Goal: Task Accomplishment & Management: Manage account settings

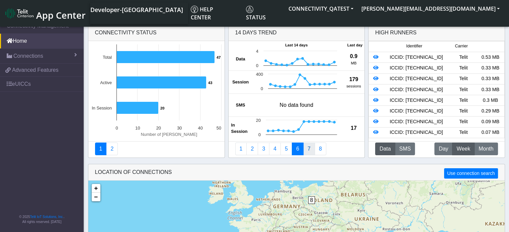
click at [310, 149] on link "7" at bounding box center [309, 149] width 12 height 13
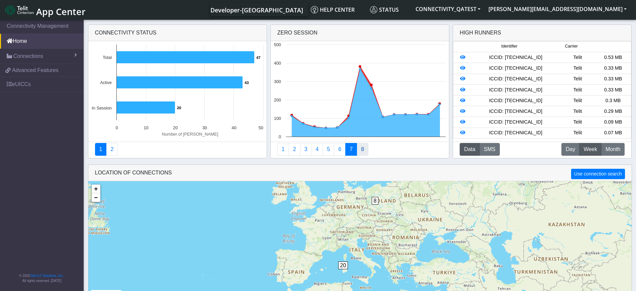
click at [362, 151] on link "8" at bounding box center [362, 149] width 12 height 13
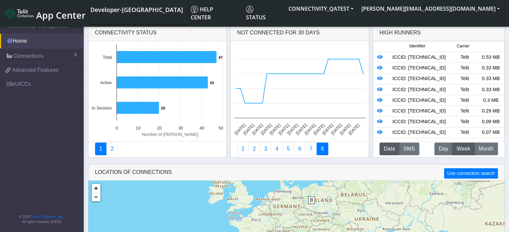
drag, startPoint x: 27, startPoint y: 42, endPoint x: 28, endPoint y: 46, distance: 4.5
click at [27, 42] on link "Home" at bounding box center [42, 41] width 84 height 15
click at [25, 50] on link "Connections" at bounding box center [42, 56] width 84 height 15
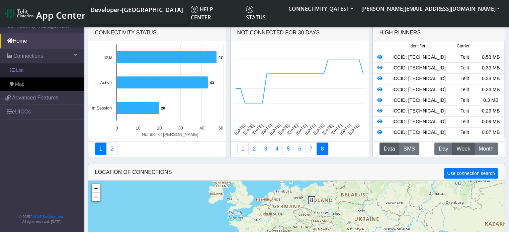
click at [27, 71] on link "List" at bounding box center [42, 71] width 84 height 14
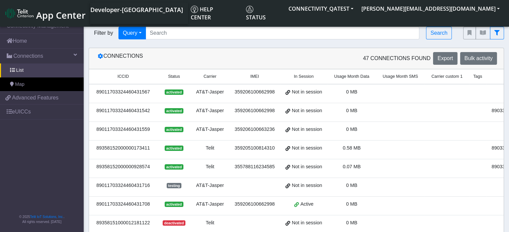
click at [124, 76] on span "ICCID" at bounding box center [122, 77] width 11 height 6
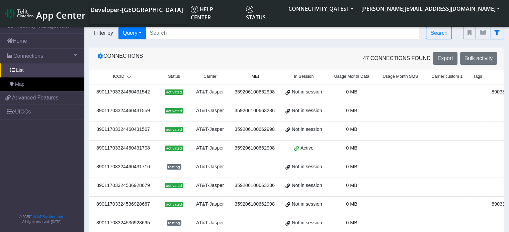
click at [120, 78] on span "ICCID" at bounding box center [118, 77] width 11 height 6
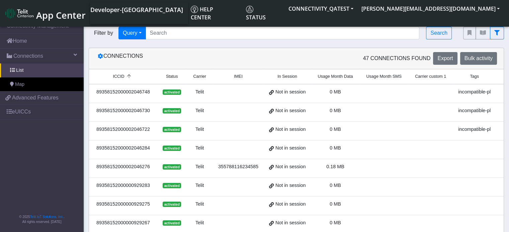
click at [171, 78] on span "Status" at bounding box center [172, 77] width 12 height 6
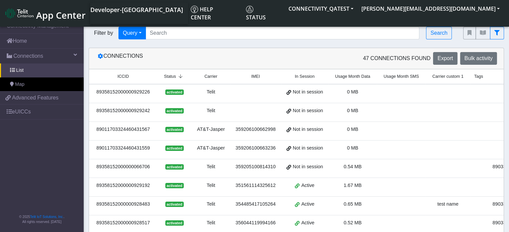
click at [171, 78] on span "Status" at bounding box center [170, 77] width 12 height 6
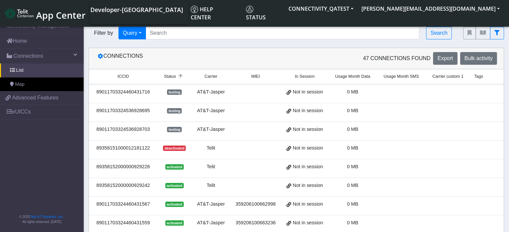
click at [451, 77] on span "Carrier custom 1" at bounding box center [447, 77] width 31 height 6
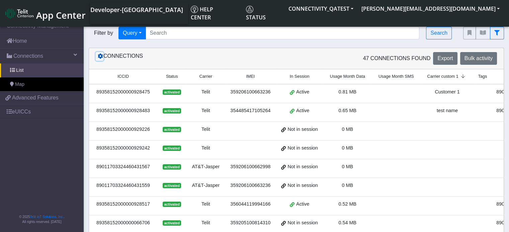
click at [102, 59] on icon at bounding box center [100, 56] width 5 height 5
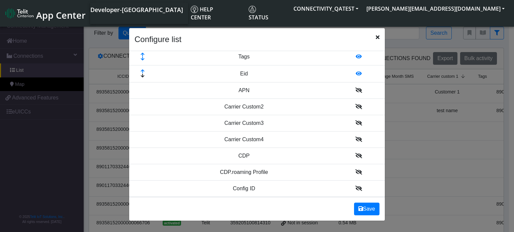
scroll to position [167, 0]
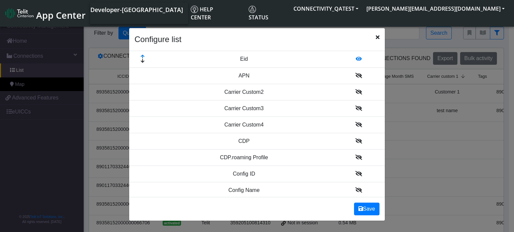
click at [355, 92] on icon at bounding box center [358, 91] width 7 height 5
click at [355, 110] on icon at bounding box center [358, 108] width 7 height 5
click at [355, 125] on icon at bounding box center [358, 125] width 7 height 5
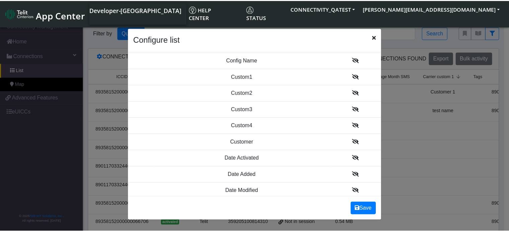
scroll to position [301, 0]
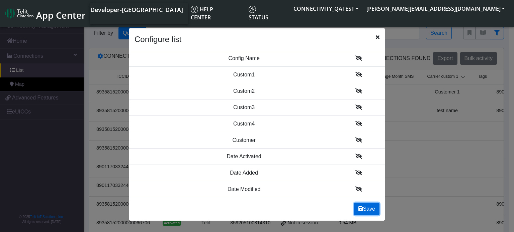
click at [369, 208] on button "Save" at bounding box center [366, 209] width 25 height 13
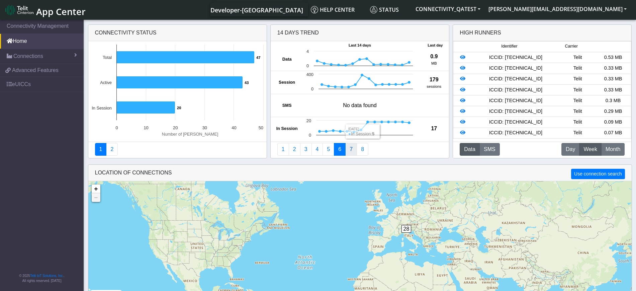
click at [350, 145] on link "7" at bounding box center [351, 149] width 12 height 13
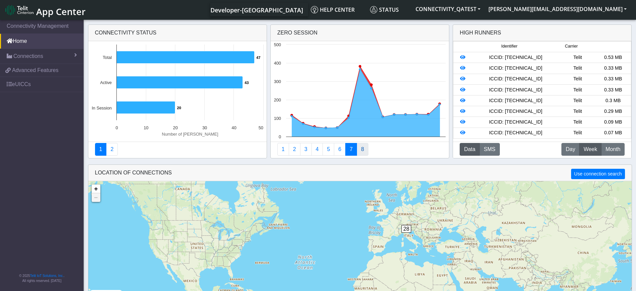
click at [360, 147] on link "8" at bounding box center [362, 149] width 12 height 13
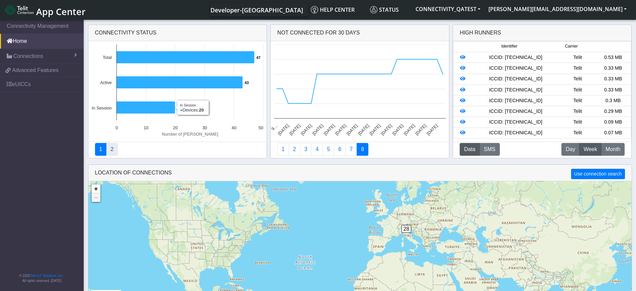
click at [112, 149] on link "2" at bounding box center [112, 149] width 12 height 13
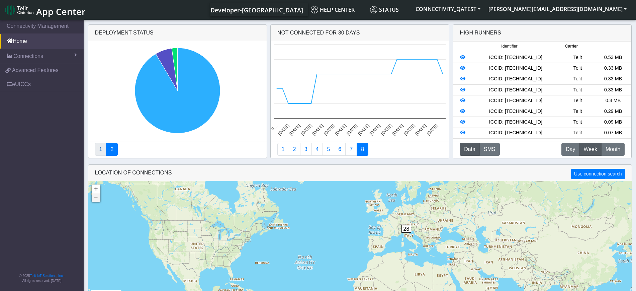
click at [98, 147] on link "1" at bounding box center [101, 149] width 12 height 13
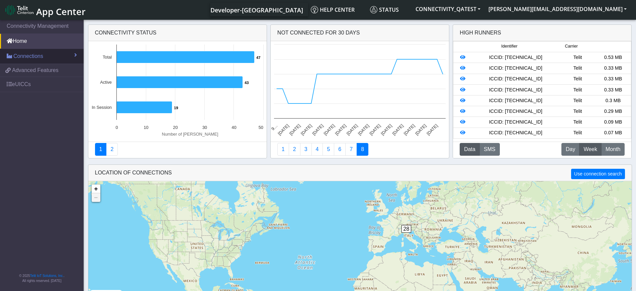
click at [45, 56] on link "Connections" at bounding box center [42, 56] width 84 height 15
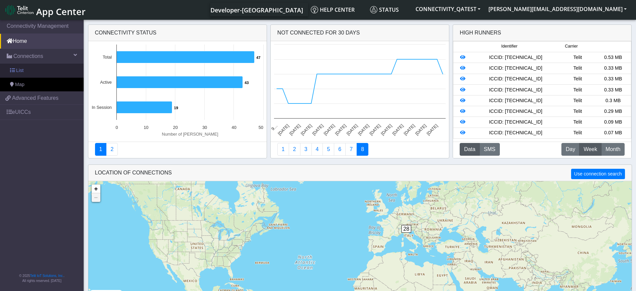
click at [45, 71] on link "List" at bounding box center [42, 71] width 84 height 14
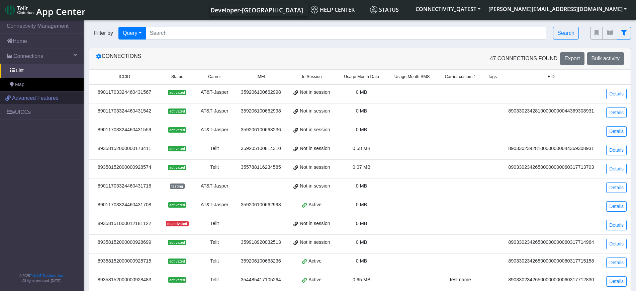
click at [34, 100] on span "Advanced Features" at bounding box center [35, 98] width 46 height 8
click at [34, 59] on span "Connections" at bounding box center [28, 56] width 30 height 8
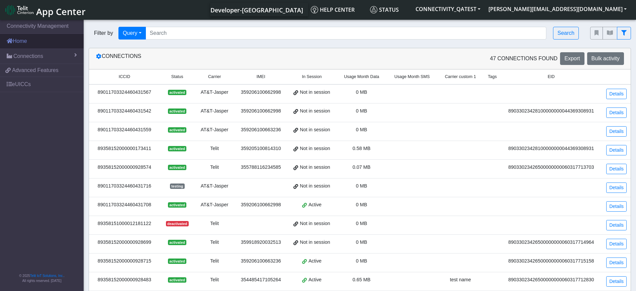
click at [31, 40] on link "Home" at bounding box center [42, 41] width 84 height 15
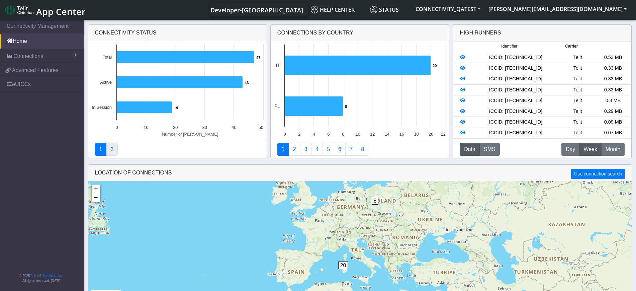
click at [111, 146] on link "2" at bounding box center [112, 149] width 12 height 13
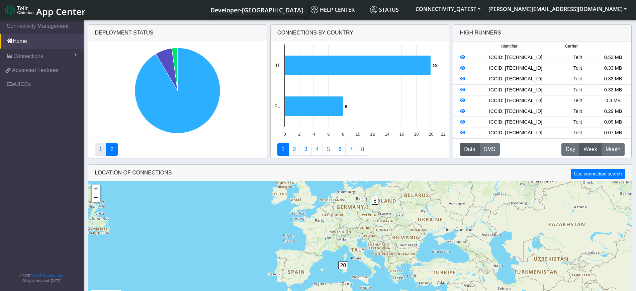
click at [103, 148] on link "1" at bounding box center [101, 149] width 12 height 13
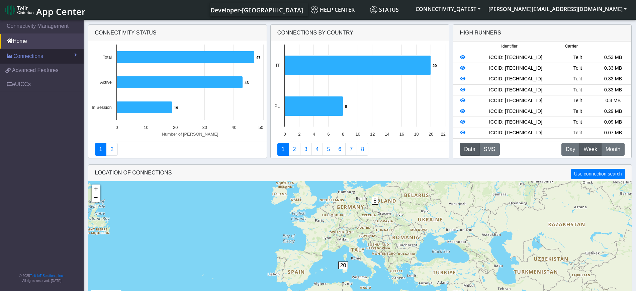
click at [17, 60] on link "Connections" at bounding box center [42, 56] width 84 height 15
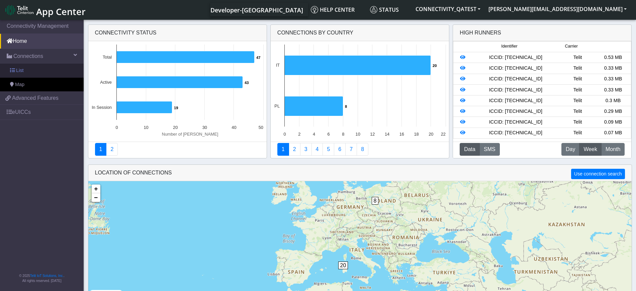
click at [19, 67] on span "List" at bounding box center [19, 70] width 7 height 7
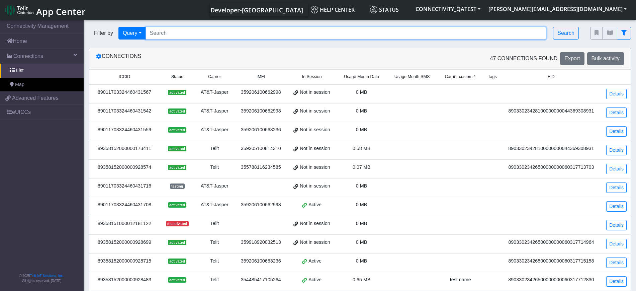
click at [193, 38] on input "Search..." at bounding box center [345, 33] width 401 height 13
click at [209, 34] on input "Search..." at bounding box center [345, 33] width 401 height 13
paste input "89358152000000928475"
type input "89358152000000928475"
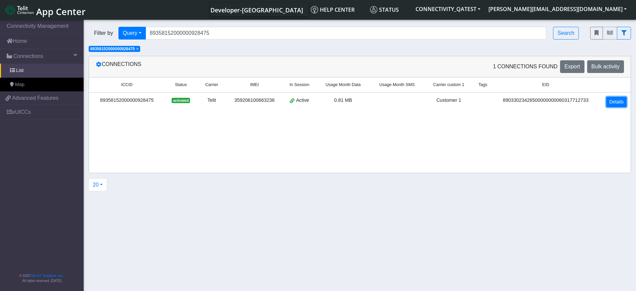
click at [609, 101] on link "Details" at bounding box center [616, 102] width 20 height 10
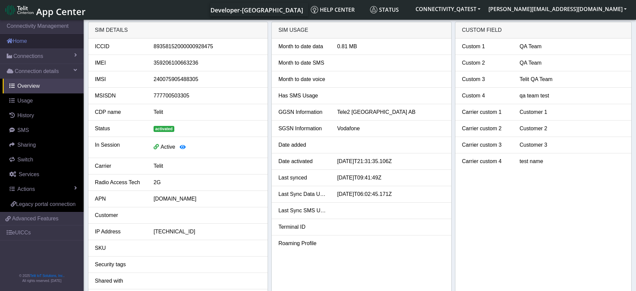
click at [26, 44] on link "Home" at bounding box center [42, 41] width 84 height 15
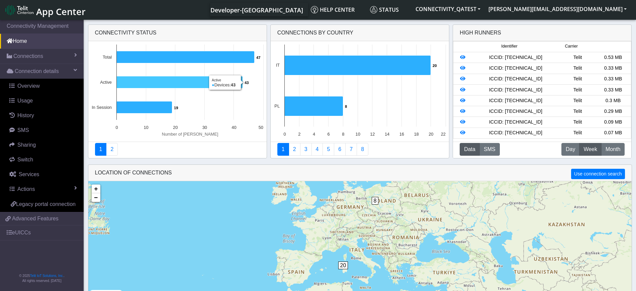
click at [174, 83] on icon at bounding box center [179, 82] width 126 height 12
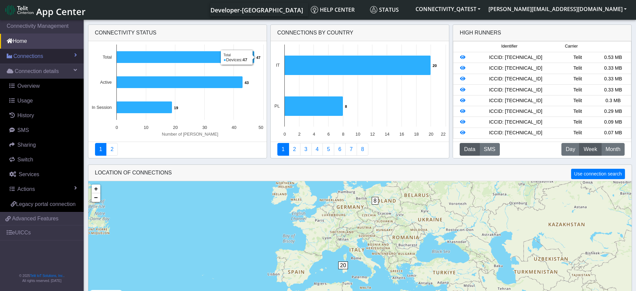
click at [37, 56] on span "Connections" at bounding box center [28, 56] width 30 height 8
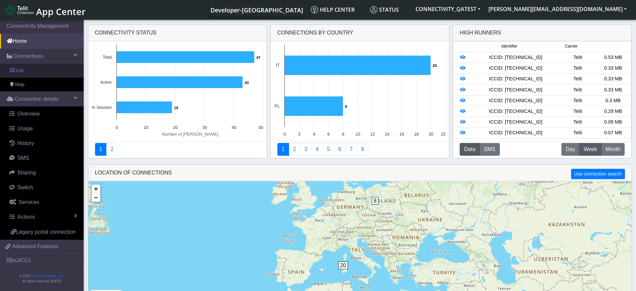
click at [37, 67] on link "List" at bounding box center [42, 71] width 84 height 14
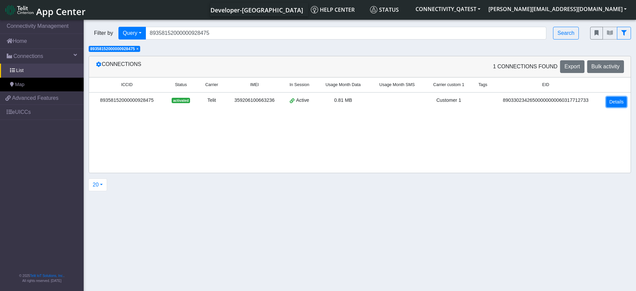
click at [620, 102] on link "Details" at bounding box center [616, 102] width 20 height 10
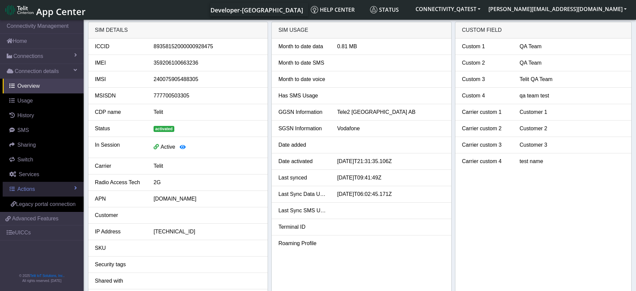
click at [39, 187] on link "Actions" at bounding box center [43, 189] width 81 height 15
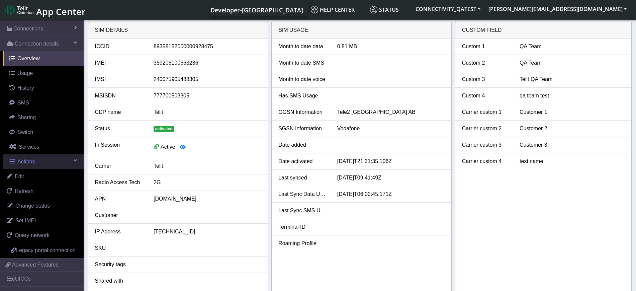
scroll to position [42, 0]
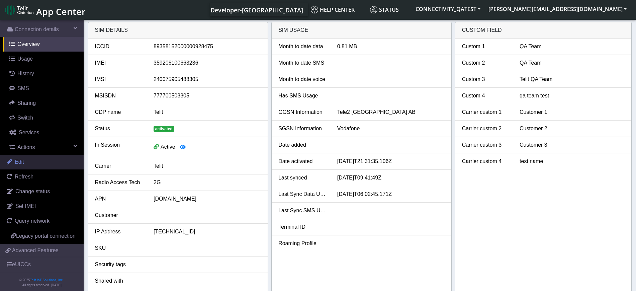
click at [37, 161] on link "Edit" at bounding box center [42, 162] width 84 height 15
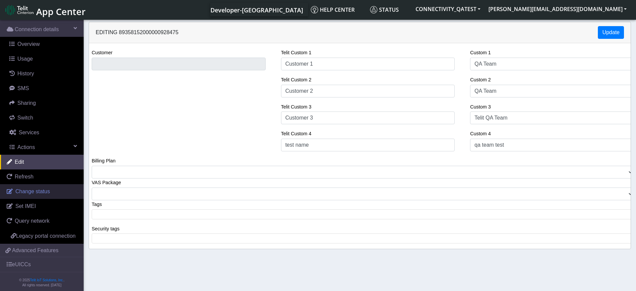
click at [32, 189] on span "Change status" at bounding box center [32, 191] width 34 height 6
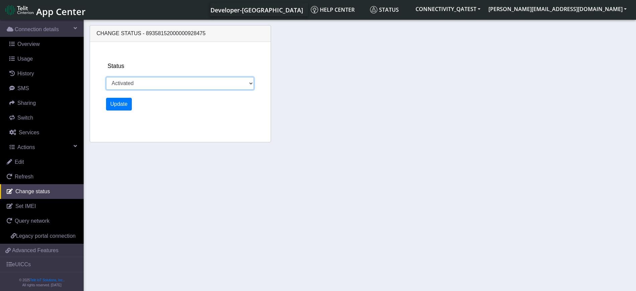
click at [161, 79] on select "Activated Deactivated Blocked" at bounding box center [180, 83] width 148 height 13
select select "deactivated"
click at [106, 77] on select "Activated Deactivated Blocked" at bounding box center [180, 83] width 148 height 13
click at [126, 106] on button "Update" at bounding box center [119, 104] width 26 height 13
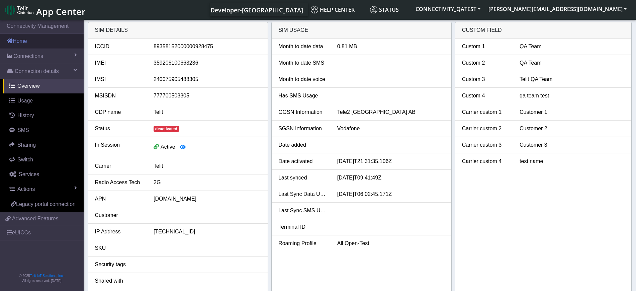
click at [47, 43] on link "Home" at bounding box center [42, 41] width 84 height 15
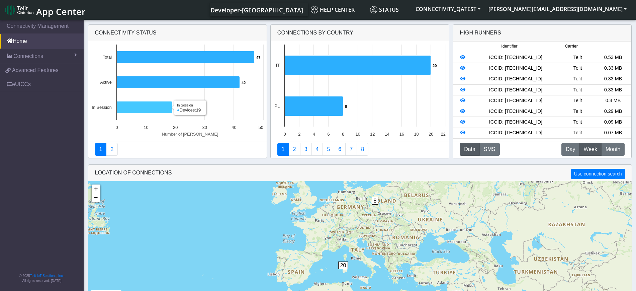
click at [140, 108] on icon at bounding box center [144, 107] width 56 height 12
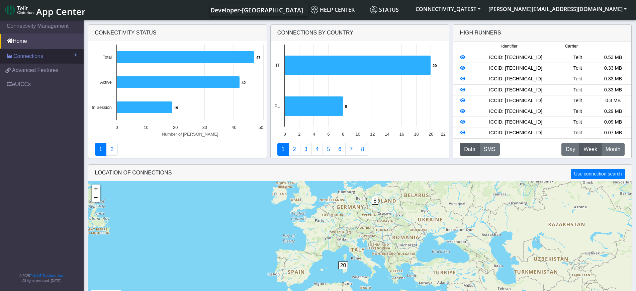
click at [34, 55] on span "Connections" at bounding box center [28, 56] width 30 height 8
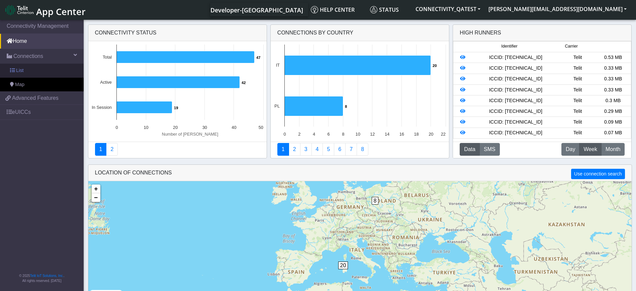
click at [34, 67] on link "List" at bounding box center [42, 71] width 84 height 14
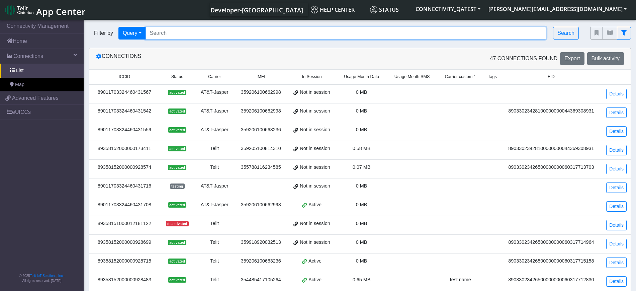
click at [219, 35] on input "Search..." at bounding box center [345, 33] width 401 height 13
paste input "89358152000000928475"
type input "89358152000000928475"
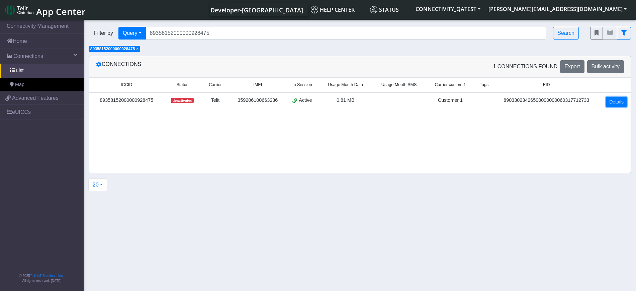
click at [615, 105] on link "Details" at bounding box center [616, 102] width 20 height 10
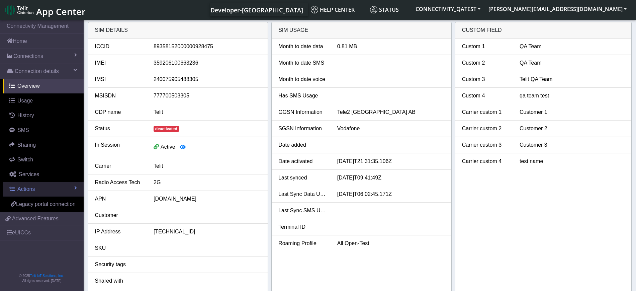
click at [44, 191] on link "Actions" at bounding box center [43, 189] width 81 height 15
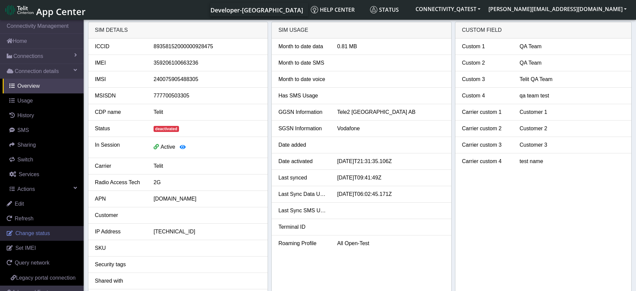
click at [43, 235] on span "Change status" at bounding box center [32, 233] width 34 height 6
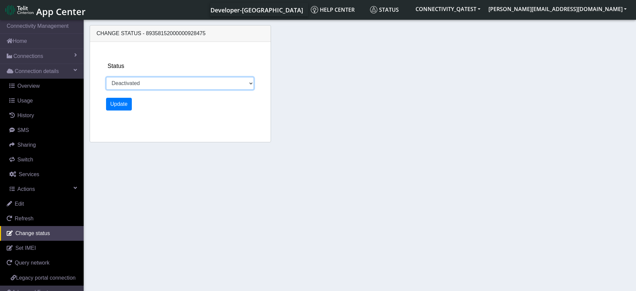
click at [226, 80] on select "Activated Deactivated Blocked" at bounding box center [180, 83] width 148 height 13
select select "activated"
click at [106, 77] on select "Activated Deactivated Blocked" at bounding box center [180, 83] width 148 height 13
click at [124, 107] on button "Update" at bounding box center [119, 104] width 26 height 13
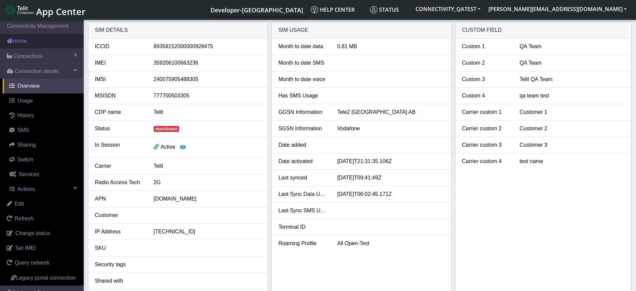
click at [25, 40] on link "Home" at bounding box center [42, 41] width 84 height 15
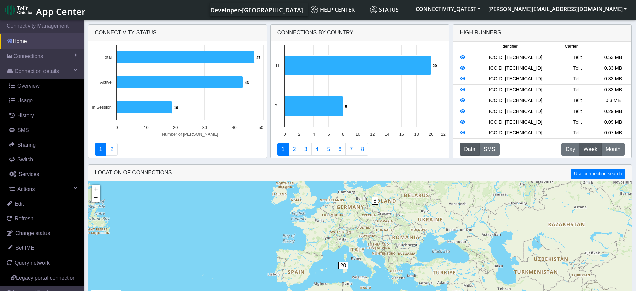
click at [26, 42] on link "Home" at bounding box center [42, 41] width 84 height 15
click at [9, 40] on span at bounding box center [10, 40] width 6 height 5
click at [66, 71] on link "Connection details" at bounding box center [42, 71] width 84 height 15
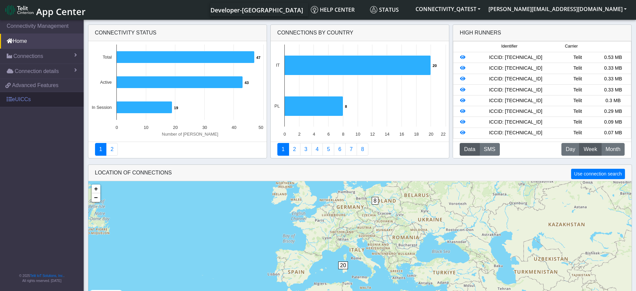
click at [12, 100] on link "eUICCs" at bounding box center [42, 99] width 84 height 15
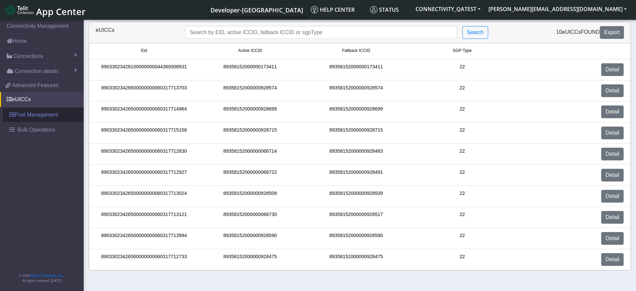
click at [23, 114] on link "Pool Management" at bounding box center [43, 114] width 81 height 15
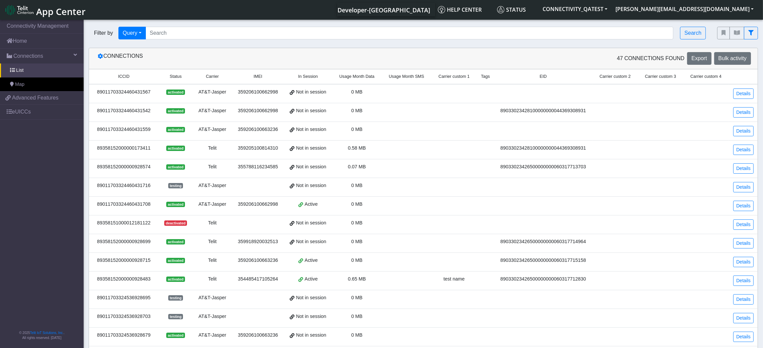
click at [513, 79] on span "Carrier custom 2" at bounding box center [614, 77] width 31 height 6
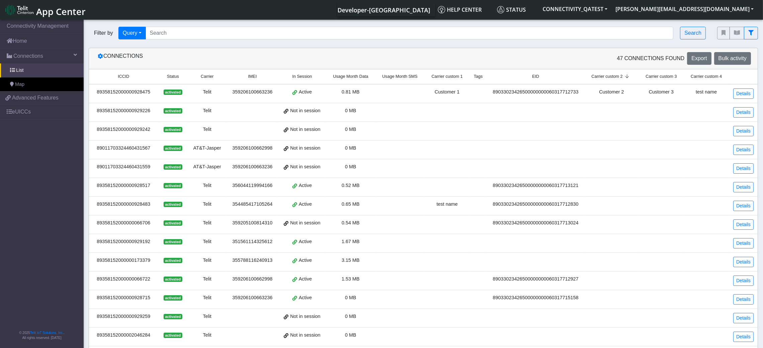
click at [513, 76] on span "Carrier custom 3" at bounding box center [660, 77] width 31 height 6
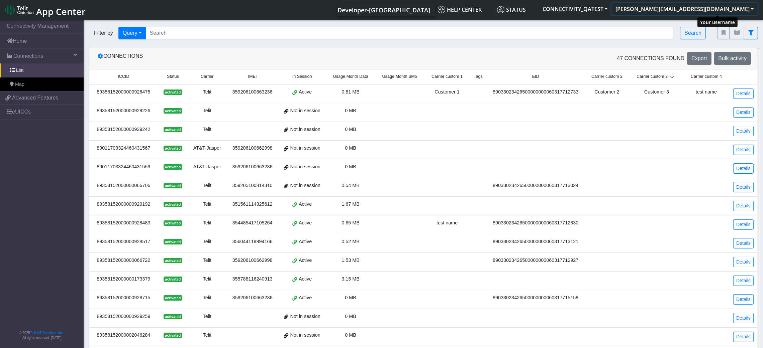
click at [513, 6] on button "[PERSON_NAME][EMAIL_ADDRESS][DOMAIN_NAME]" at bounding box center [684, 9] width 146 height 12
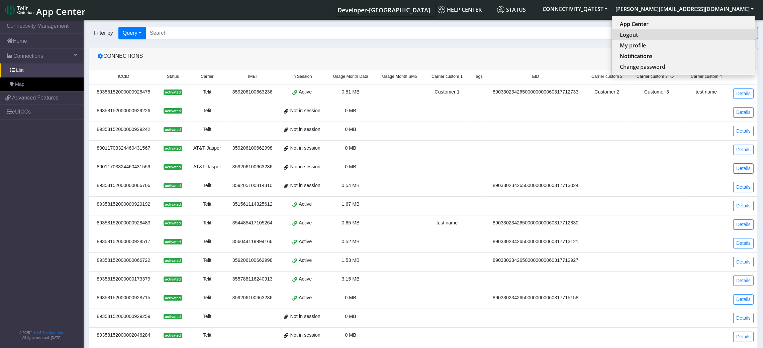
click at [513, 33] on button "Logout" at bounding box center [683, 34] width 143 height 11
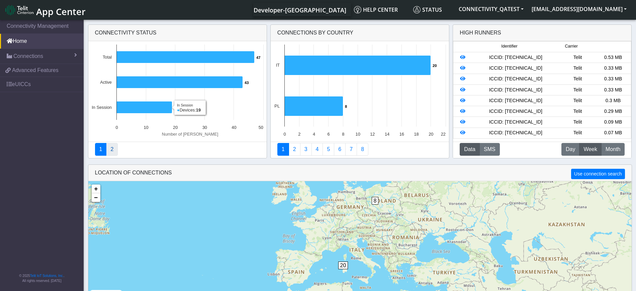
click at [113, 151] on link "2" at bounding box center [112, 149] width 12 height 13
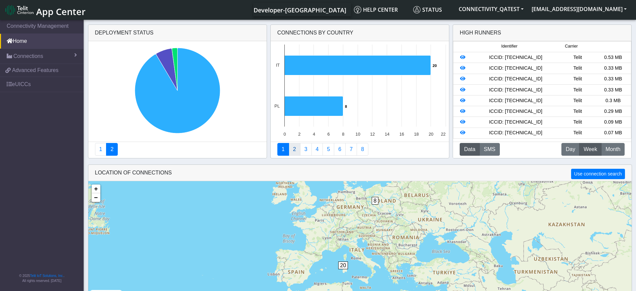
click at [296, 149] on link "2" at bounding box center [295, 149] width 12 height 13
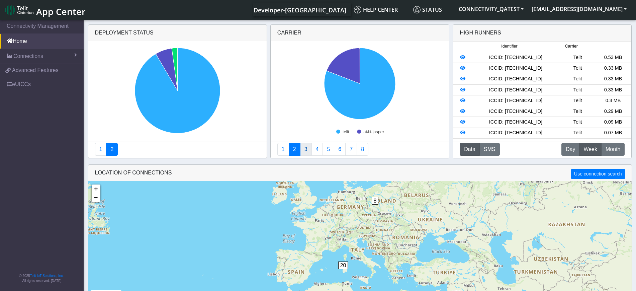
click at [307, 149] on link "3" at bounding box center [306, 149] width 12 height 13
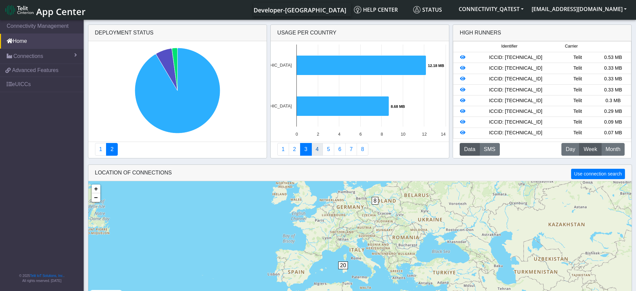
click at [320, 149] on link "4" at bounding box center [317, 149] width 12 height 13
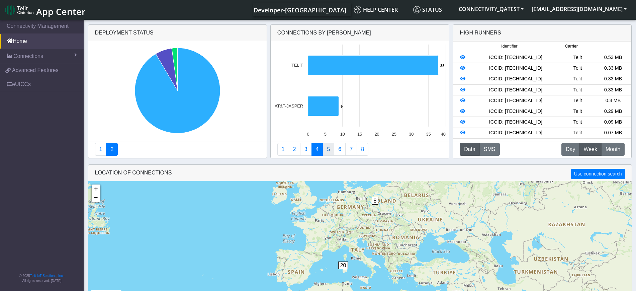
click at [329, 150] on link "5" at bounding box center [328, 149] width 12 height 13
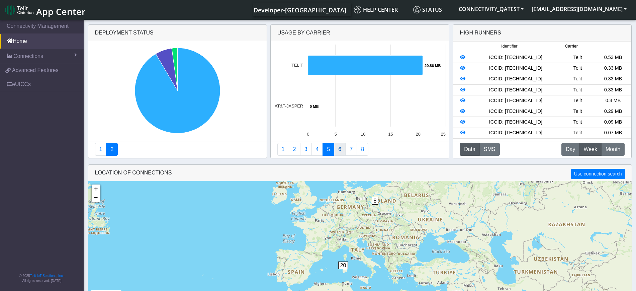
click at [342, 152] on link "6" at bounding box center [340, 149] width 12 height 13
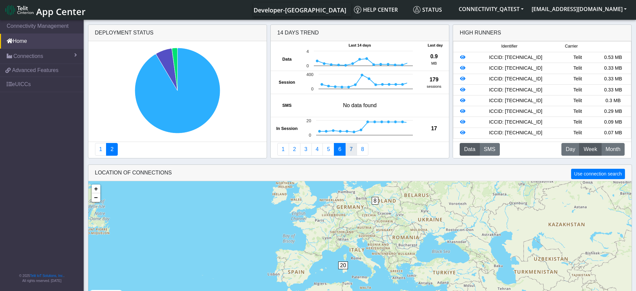
click at [348, 151] on link "7" at bounding box center [351, 149] width 12 height 13
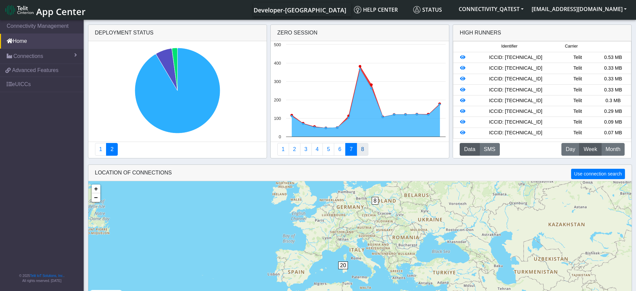
click at [362, 152] on link "8" at bounding box center [362, 149] width 12 height 13
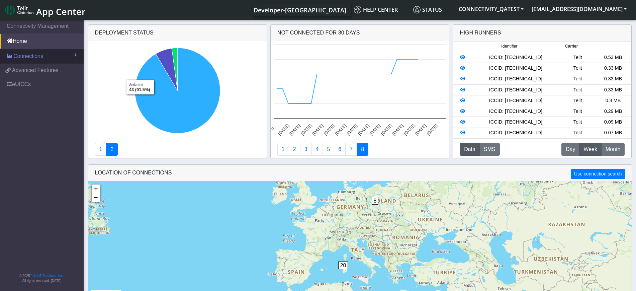
click at [33, 54] on span "Connections" at bounding box center [28, 56] width 30 height 8
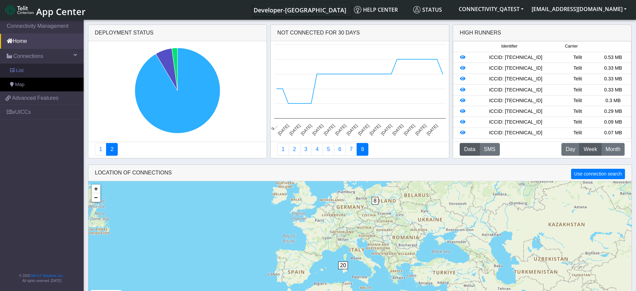
click at [27, 67] on link "List" at bounding box center [42, 71] width 84 height 14
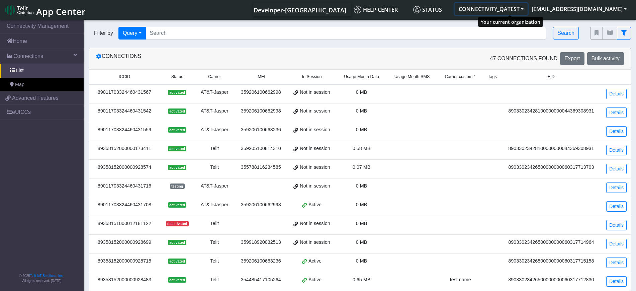
click at [527, 8] on button "CONNECTIVITY_QATEST" at bounding box center [490, 9] width 73 height 12
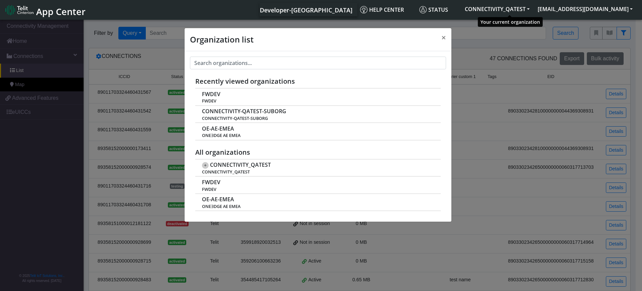
scroll to position [2, 0]
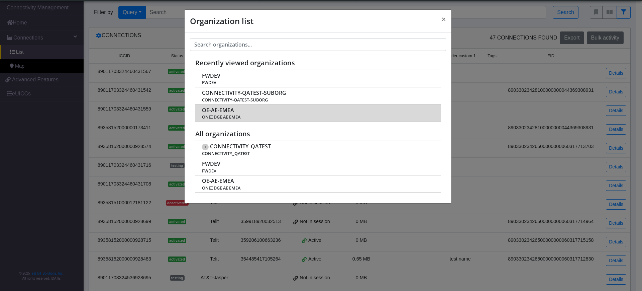
click at [222, 109] on span "OE-AE-EMEA" at bounding box center [218, 110] width 32 height 6
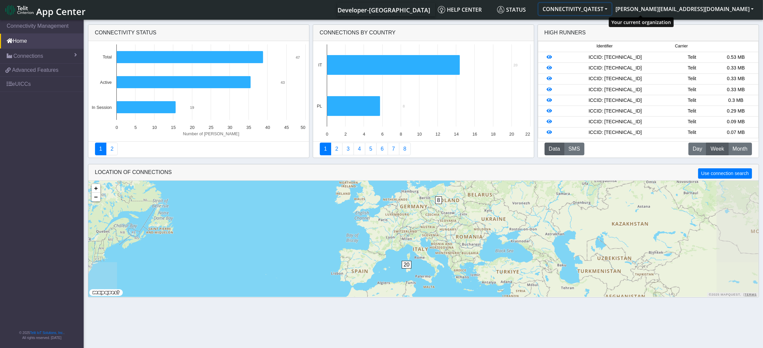
click at [611, 6] on button "CONNECTIVITY_QATEST" at bounding box center [574, 9] width 73 height 12
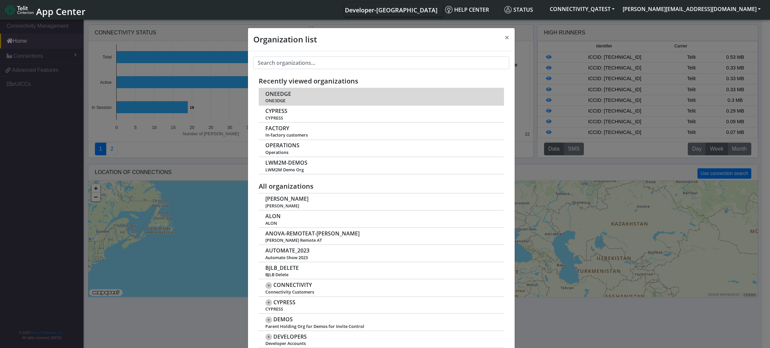
click at [271, 94] on span "ONEEDGE" at bounding box center [279, 94] width 26 height 6
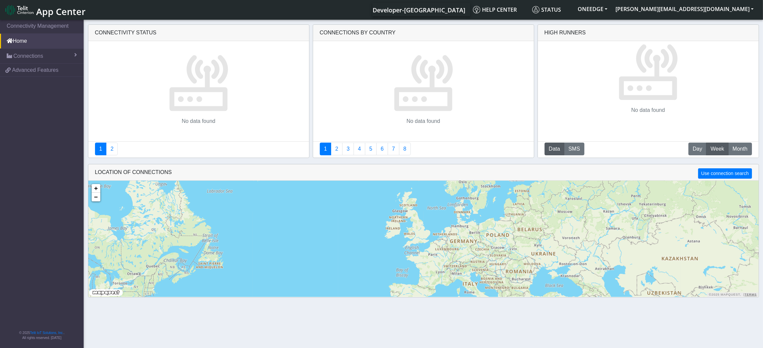
click at [51, 13] on span "App Center" at bounding box center [60, 11] width 49 height 12
